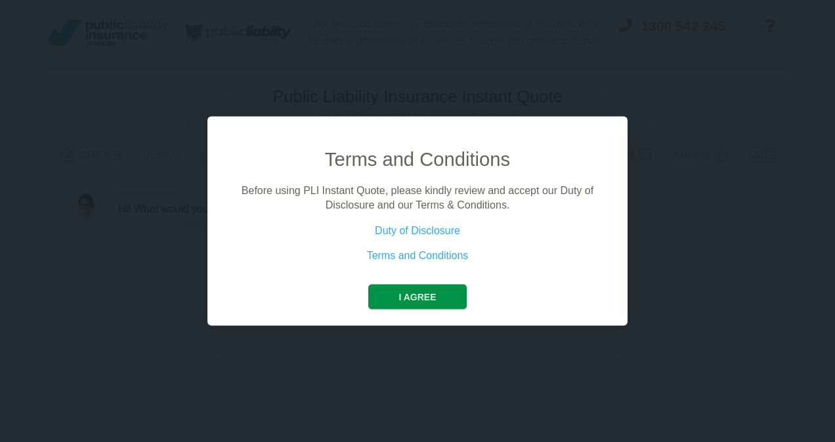
click at [432, 291] on button "I agree" at bounding box center [417, 296] width 98 height 25
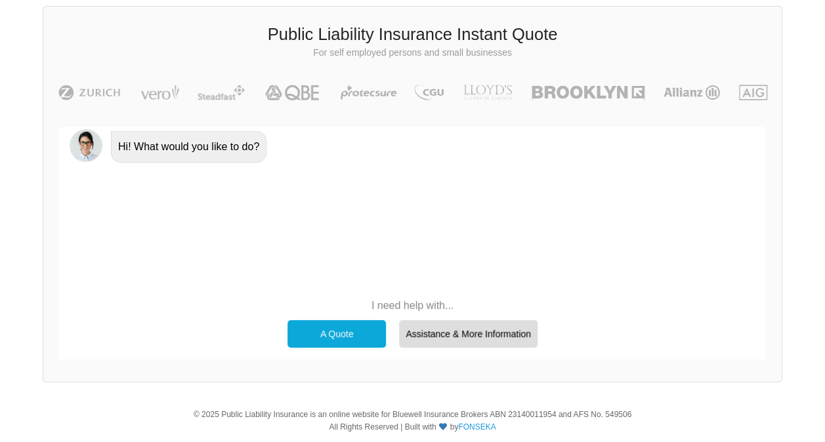
scroll to position [55, 0]
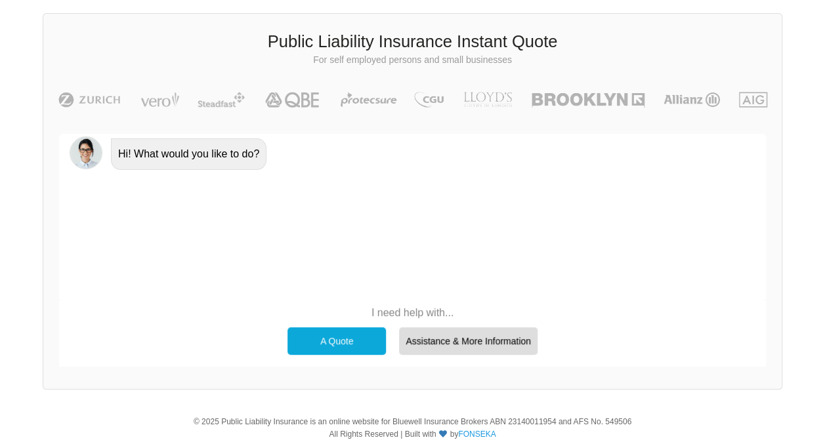
click at [353, 331] on div "A Quote" at bounding box center [336, 342] width 98 height 28
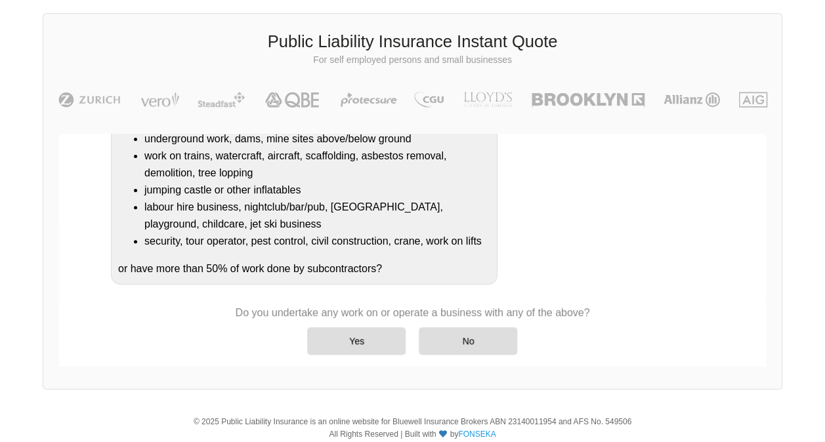
scroll to position [243, 0]
click at [364, 332] on div "Yes" at bounding box center [356, 342] width 98 height 28
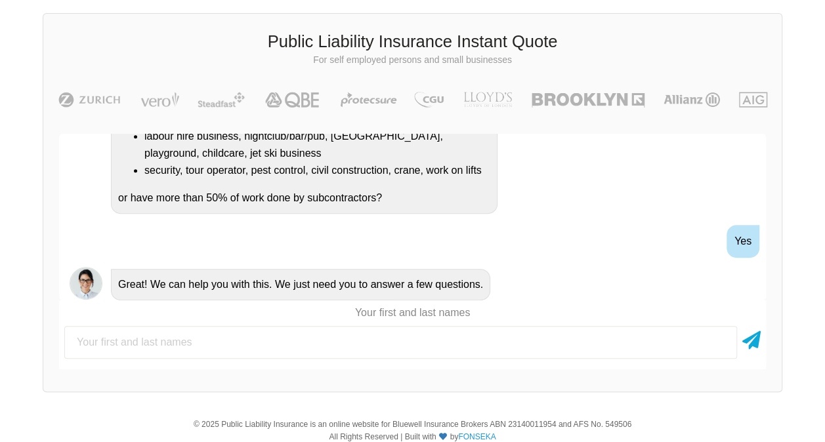
scroll to position [353, 0]
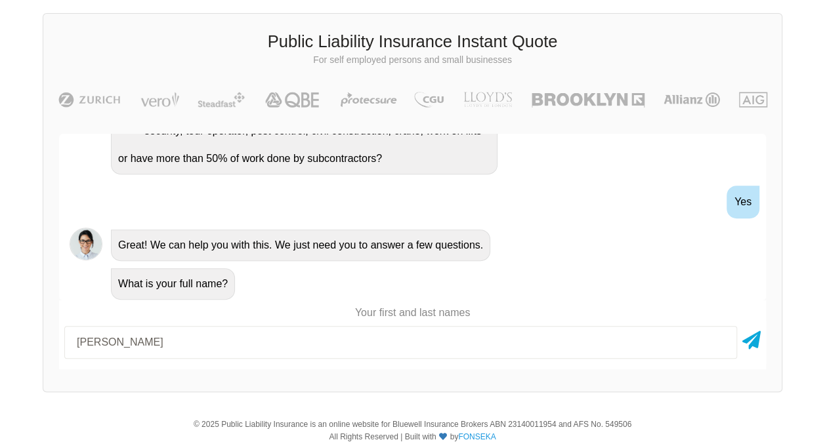
type input "[PERSON_NAME]"
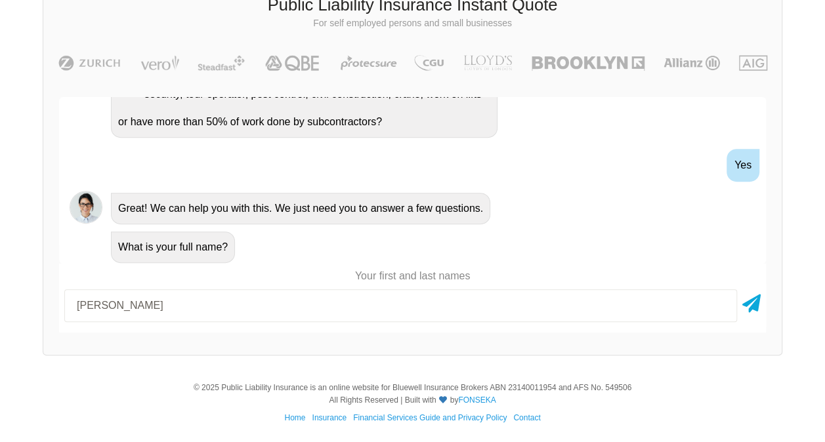
click at [751, 312] on div at bounding box center [751, 305] width 18 height 33
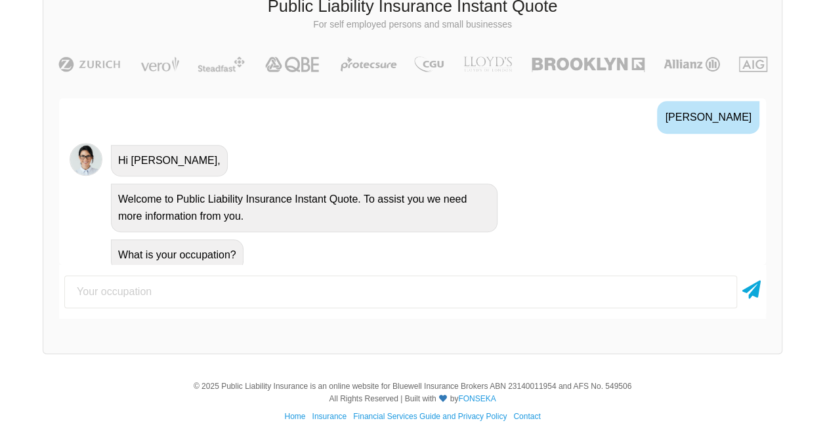
scroll to position [533, 0]
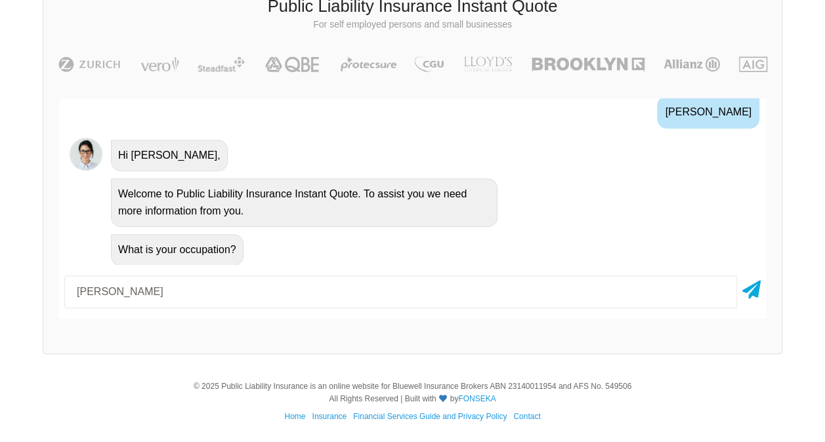
type input "[PERSON_NAME]"
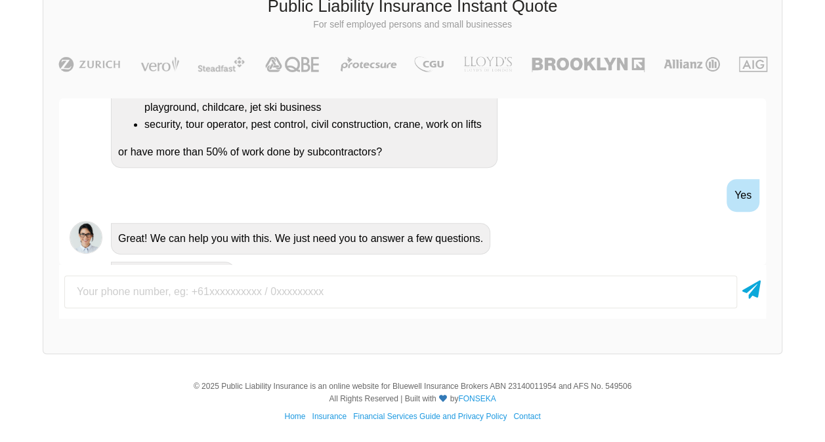
scroll to position [633, 0]
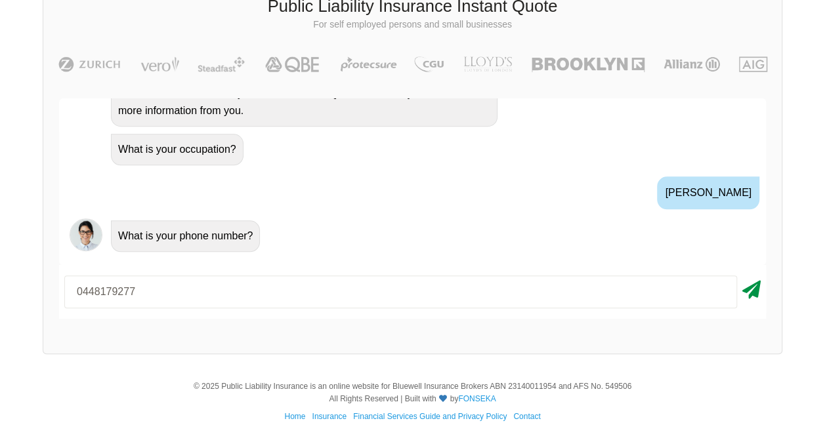
type input "0448179277"
click at [750, 298] on icon at bounding box center [751, 288] width 18 height 24
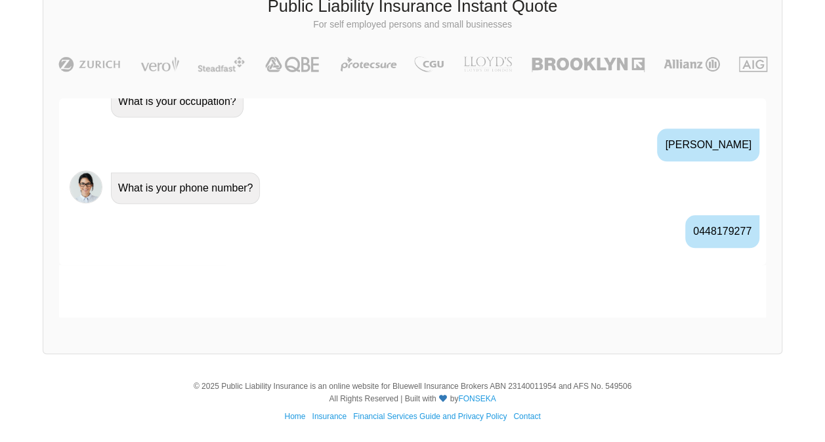
scroll to position [706, 0]
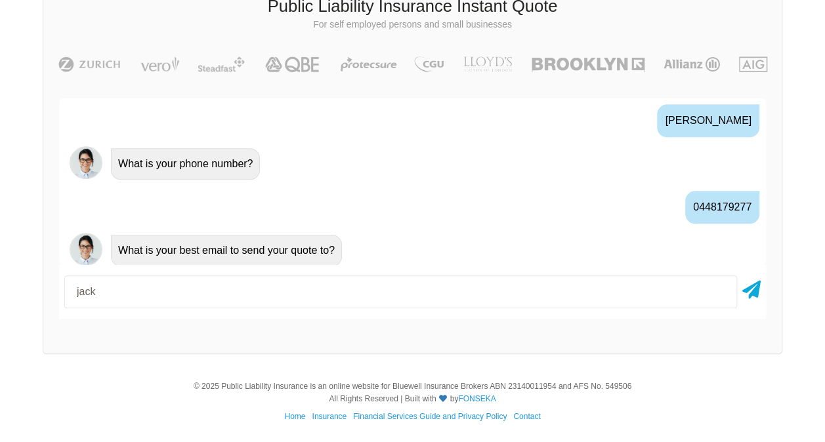
type input "[EMAIL_ADDRESS][DOMAIN_NAME]"
click at [749, 290] on icon at bounding box center [751, 288] width 18 height 24
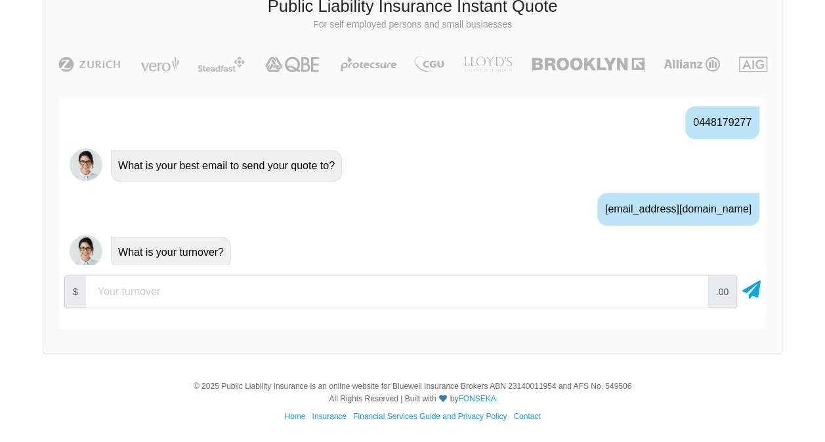
scroll to position [792, 0]
click at [718, 291] on span ".00" at bounding box center [723, 292] width 30 height 33
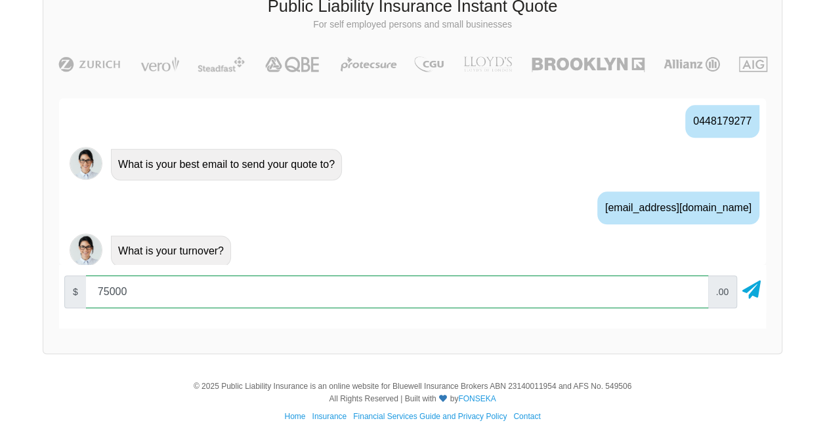
click at [687, 298] on input "75000" at bounding box center [397, 292] width 622 height 33
click at [689, 293] on input "70000" at bounding box center [397, 292] width 622 height 33
click at [690, 288] on input "80000" at bounding box center [397, 292] width 622 height 33
click at [690, 298] on input "80000" at bounding box center [397, 292] width 622 height 33
click at [690, 294] on input "70000" at bounding box center [397, 292] width 622 height 33
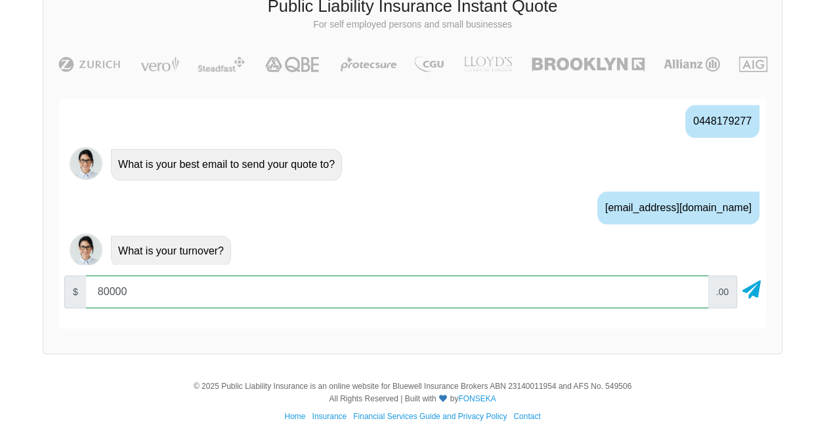
click at [692, 287] on input "80000" at bounding box center [397, 292] width 622 height 33
click at [690, 294] on input "70000" at bounding box center [397, 292] width 622 height 33
click at [690, 289] on input "80000" at bounding box center [397, 292] width 622 height 33
click at [583, 287] on input "80000" at bounding box center [397, 292] width 622 height 33
type input "8"
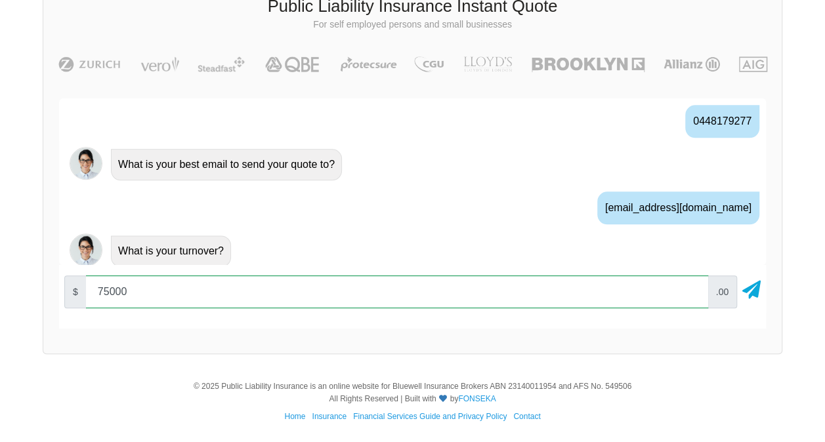
type input "75000"
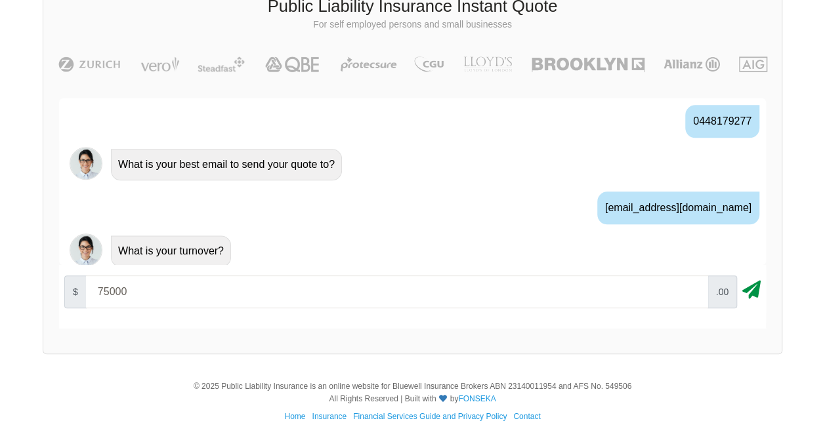
click at [751, 295] on icon at bounding box center [751, 288] width 18 height 24
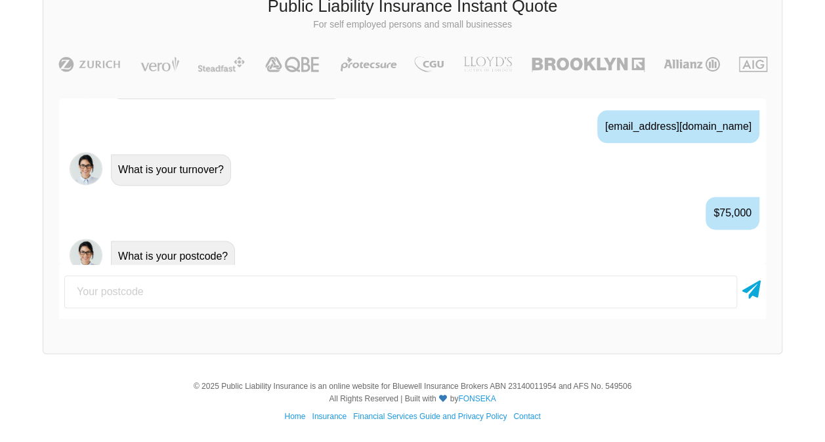
scroll to position [878, 0]
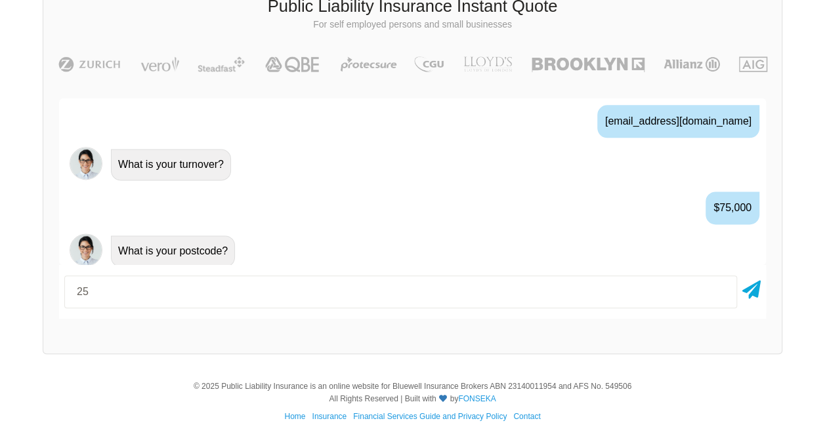
type input "2594"
click at [751, 289] on icon at bounding box center [751, 288] width 18 height 24
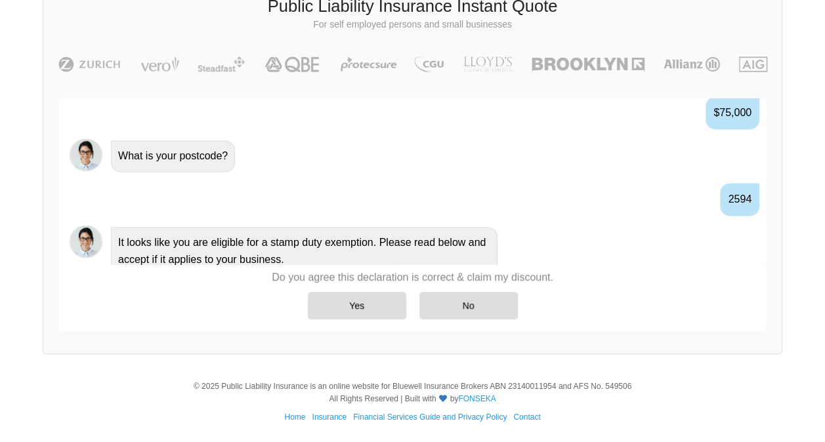
scroll to position [983, 0]
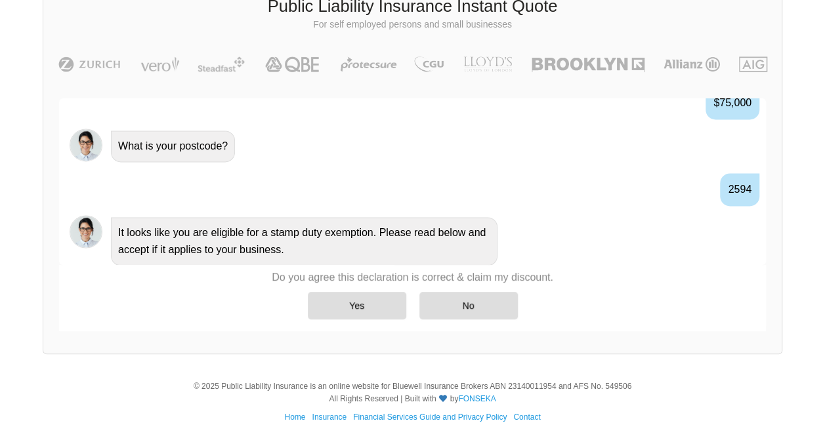
click at [728, 182] on div "2594" at bounding box center [739, 189] width 39 height 33
click at [745, 184] on div "2594" at bounding box center [739, 189] width 39 height 33
drag, startPoint x: 745, startPoint y: 184, endPoint x: 663, endPoint y: 158, distance: 85.9
click at [663, 158] on div "What is your postcode?" at bounding box center [412, 145] width 707 height 39
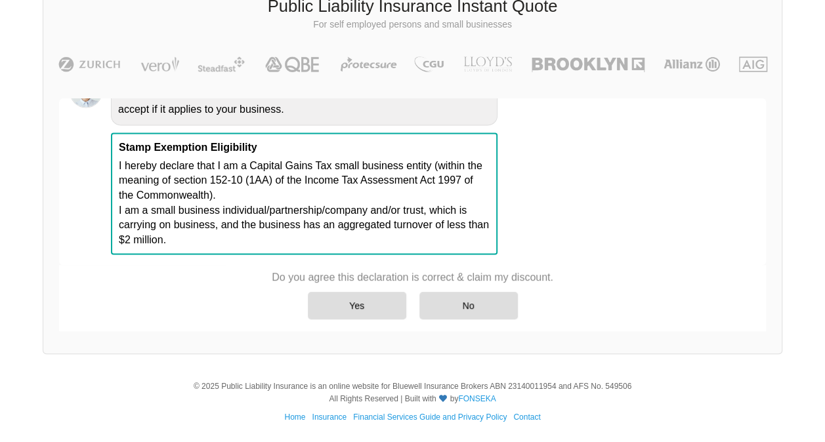
scroll to position [1124, 0]
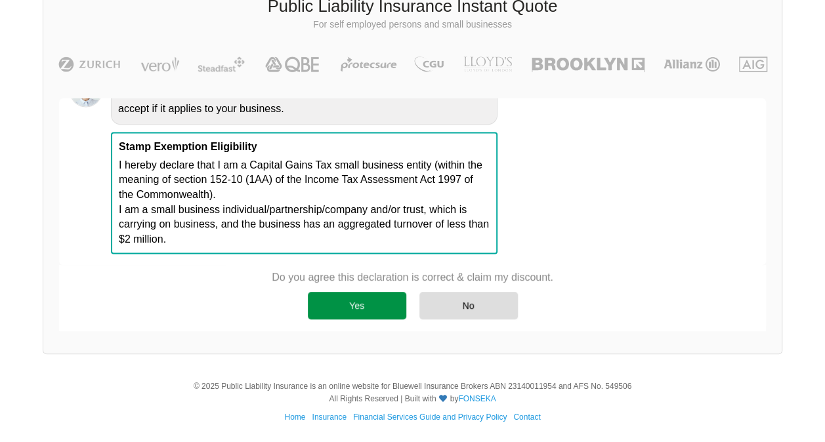
click at [354, 303] on div "Yes" at bounding box center [357, 306] width 98 height 28
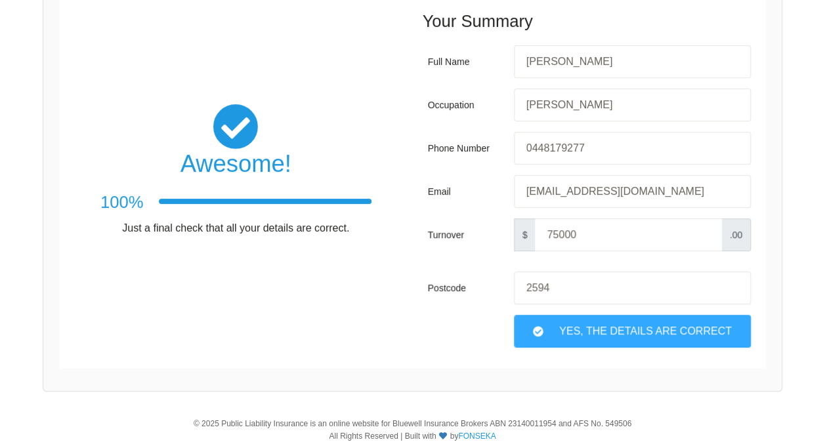
scroll to position [210, 0]
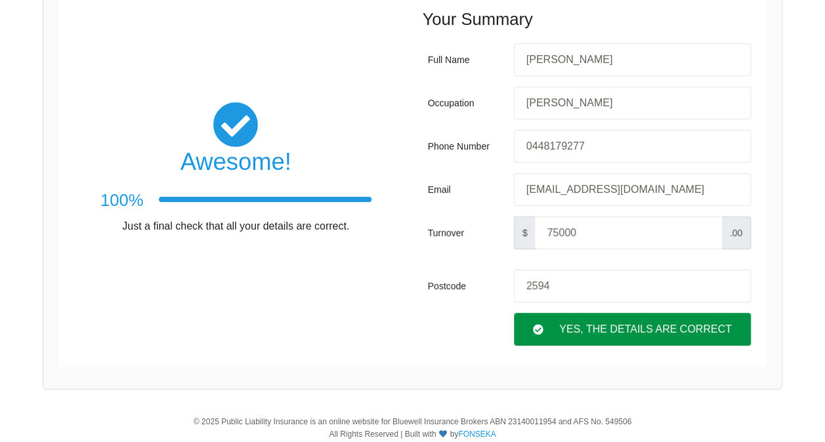
click at [586, 331] on div "Yes, The Details are correct" at bounding box center [632, 329] width 237 height 33
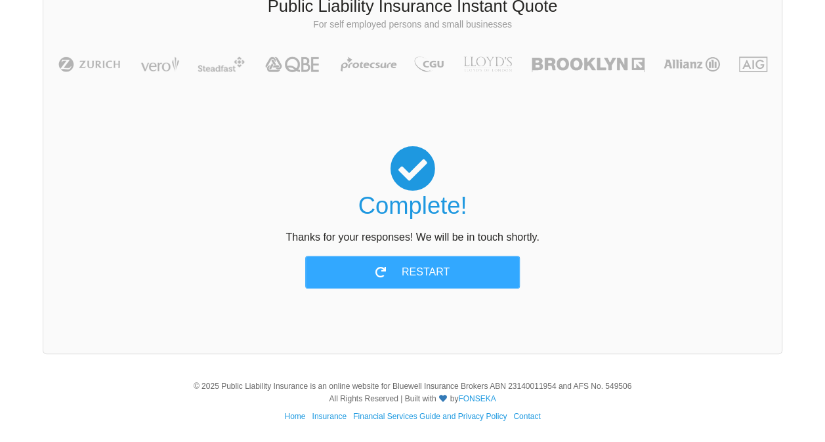
scroll to position [0, 0]
